Goal: Information Seeking & Learning: Learn about a topic

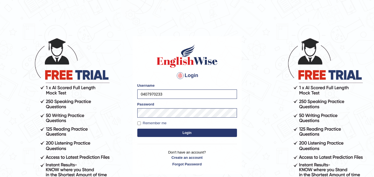
click at [155, 134] on button "Login" at bounding box center [187, 133] width 100 height 8
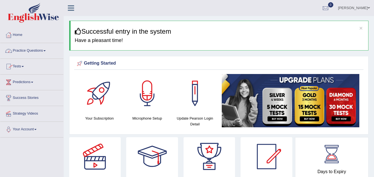
click at [46, 49] on link "Practice Questions" at bounding box center [31, 50] width 63 height 14
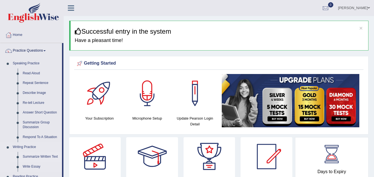
click at [37, 156] on link "Summarize Written Text" at bounding box center [41, 157] width 42 height 10
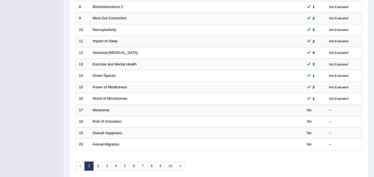
scroll to position [189, 0]
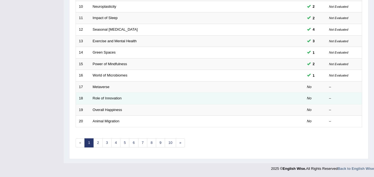
click at [102, 101] on td "Role of Innovation" at bounding box center [176, 99] width 173 height 12
click at [102, 98] on link "Role of Innovation" at bounding box center [107, 98] width 29 height 4
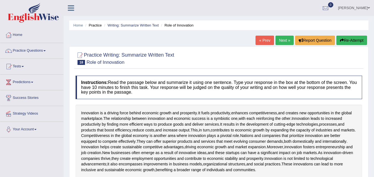
click at [354, 8] on link "Gunwant Kumar" at bounding box center [354, 7] width 40 height 14
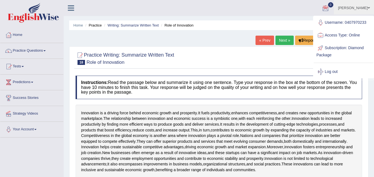
click at [269, 56] on div at bounding box center [219, 58] width 286 height 17
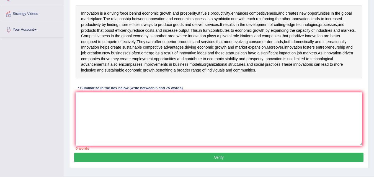
scroll to position [100, 0]
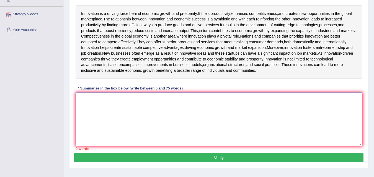
click at [207, 119] on textarea at bounding box center [219, 120] width 286 height 54
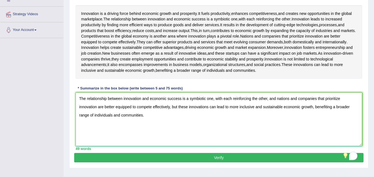
type textarea "The relationship between innovation and economic success is a symbiotic one, wi…"
click at [121, 163] on button "Verify" at bounding box center [218, 157] width 289 height 9
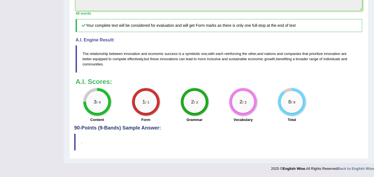
scroll to position [244, 0]
click at [97, 111] on div "3 / 4" at bounding box center [97, 102] width 22 height 22
click at [192, 29] on h5 "Your complete text will be considered for evaluation and will get Form marks as…" at bounding box center [219, 25] width 286 height 13
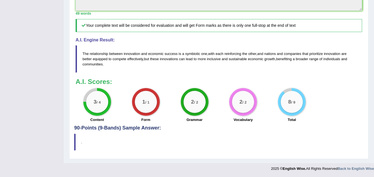
scroll to position [222, 0]
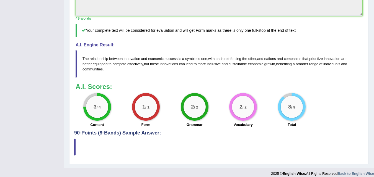
drag, startPoint x: 144, startPoint y: 67, endPoint x: 141, endPoint y: 77, distance: 10.9
click at [141, 77] on div "A.I. Engine Result: The relationship between innovation and economic success is…" at bounding box center [219, 60] width 286 height 35
click at [141, 61] on span "and" at bounding box center [144, 59] width 6 height 4
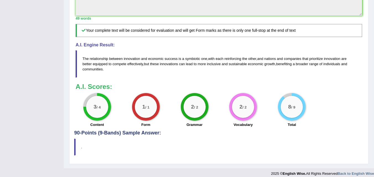
click at [141, 61] on span "and" at bounding box center [144, 59] width 6 height 4
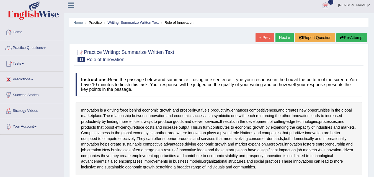
scroll to position [0, 0]
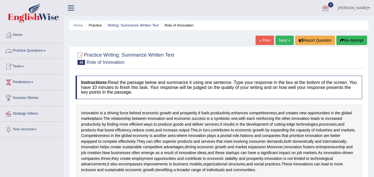
click at [31, 52] on link "Practice Questions" at bounding box center [31, 50] width 63 height 14
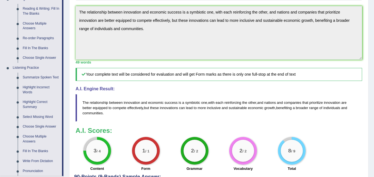
scroll to position [188, 0]
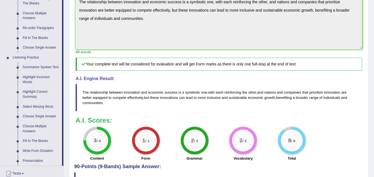
drag, startPoint x: 69, startPoint y: 124, endPoint x: 90, endPoint y: 126, distance: 21.4
click at [90, 126] on div "Home Practice Writing: Summarize Written Text Role of Innovation « Prev Next » …" at bounding box center [219, 7] width 310 height 390
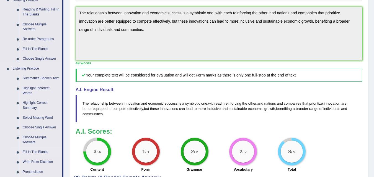
click at [38, 152] on link "Fill In The Blanks" at bounding box center [41, 152] width 42 height 10
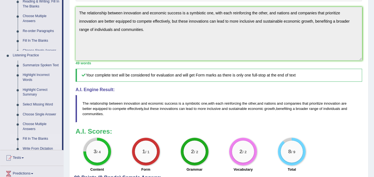
click at [38, 152] on ul "Home Practice Questions Speaking Practice Read Aloud Repeat Sentence Describe I…" at bounding box center [31, 39] width 63 height 379
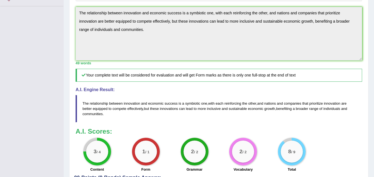
click at [38, 152] on div "Toggle navigation Home Practice Questions Speaking Practice Read Aloud Repeat S…" at bounding box center [187, 23] width 374 height 401
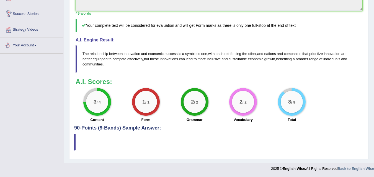
scroll to position [244, 0]
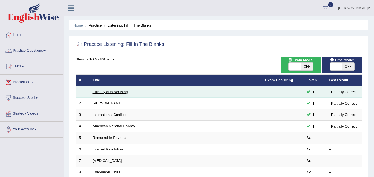
click at [101, 92] on link "Efficacy of Advertising" at bounding box center [110, 92] width 35 height 4
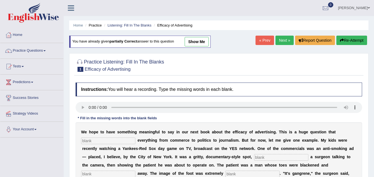
click at [202, 43] on link "show me" at bounding box center [196, 41] width 24 height 9
type input "impacts"
type input "featuring"
type input "running"
type input "disgusting"
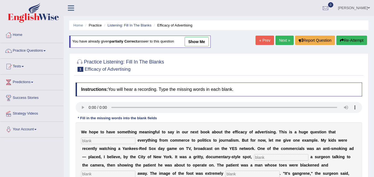
type input "hexa"
type input "scard"
type input "smoking"
type input "m"
type input "appropriate"
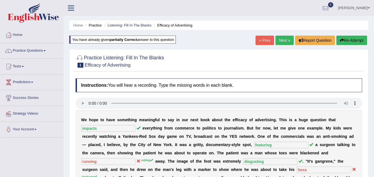
click at [355, 41] on button "Re-Attempt" at bounding box center [351, 40] width 31 height 9
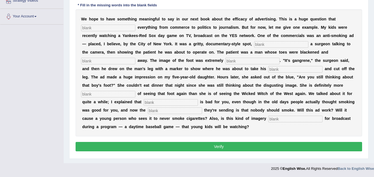
scroll to position [102, 0]
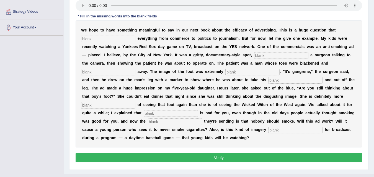
click at [112, 41] on input "text" at bounding box center [108, 39] width 54 height 7
type input "impacts"
click at [263, 53] on input "text" at bounding box center [281, 55] width 54 height 7
type input "featuring"
click at [111, 73] on input "text" at bounding box center [108, 72] width 54 height 7
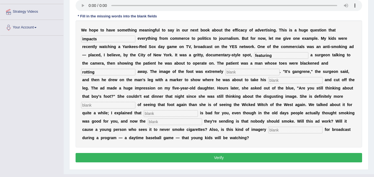
type input "rotting"
click at [267, 70] on input "text" at bounding box center [252, 72] width 54 height 7
type input "disgusting"
click at [274, 79] on input "text" at bounding box center [295, 80] width 54 height 7
click at [276, 79] on input "text" at bounding box center [295, 80] width 54 height 7
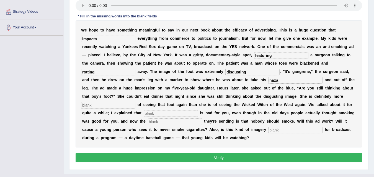
type input "haxa"
click at [113, 102] on div "W e h o p e t o h a v e s o m e t h i n g m e a n i n g f u l t o s a y i n o u…" at bounding box center [219, 83] width 286 height 127
click at [111, 106] on input "text" at bounding box center [108, 105] width 54 height 7
type input "scared"
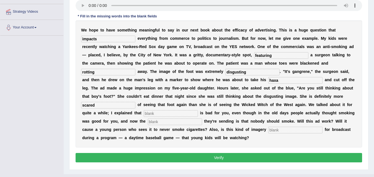
click at [180, 115] on input "text" at bounding box center [171, 113] width 54 height 7
type input "smoking"
click at [171, 124] on input "text" at bounding box center [175, 122] width 54 height 7
type input "massage"
click at [279, 129] on input "text" at bounding box center [295, 130] width 54 height 7
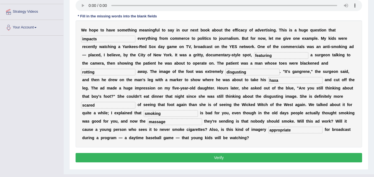
type input "appropriate"
click at [250, 160] on button "Verify" at bounding box center [219, 157] width 286 height 9
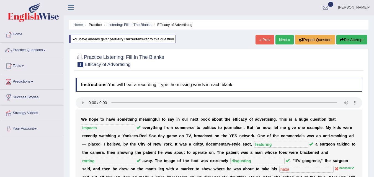
scroll to position [0, 0]
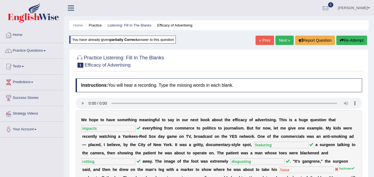
click at [289, 44] on div "« Prev Next » Report Question Re-Attempt" at bounding box center [311, 41] width 113 height 11
click at [289, 44] on link "Next »" at bounding box center [284, 40] width 18 height 9
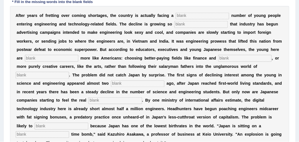
scroll to position [118, 0]
